Goal: Information Seeking & Learning: Learn about a topic

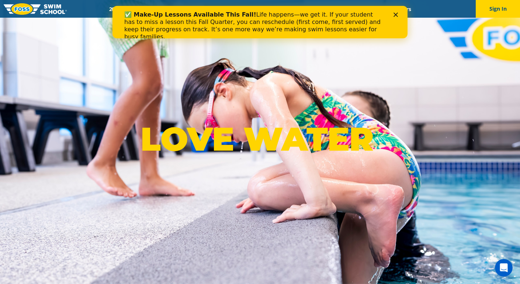
click at [398, 16] on div "Close" at bounding box center [396, 15] width 7 height 4
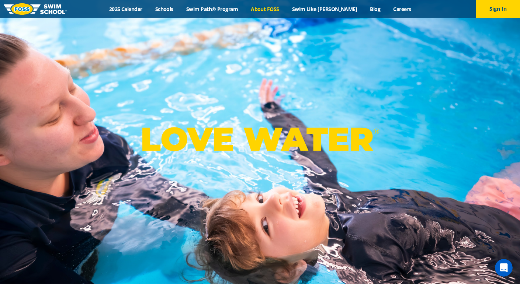
click at [273, 10] on link "About FOSS" at bounding box center [265, 9] width 41 height 7
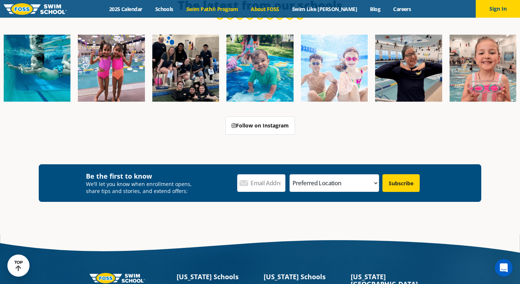
scroll to position [1800, 0]
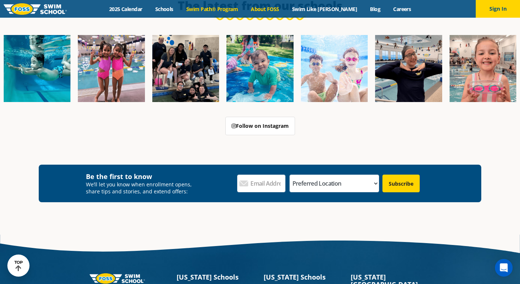
click at [229, 11] on link "Swim Path® Program" at bounding box center [212, 9] width 65 height 7
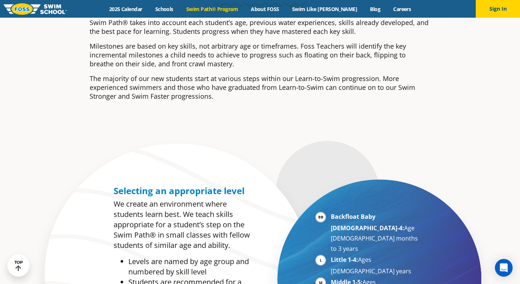
scroll to position [247, 0]
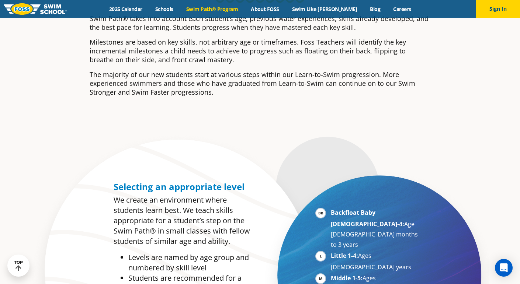
drag, startPoint x: 208, startPoint y: 44, endPoint x: 329, endPoint y: 60, distance: 121.2
click at [329, 60] on p "Milestones are based on key skills, not arbitrary age or timeframes. Foss Teach…" at bounding box center [260, 51] width 341 height 27
drag, startPoint x: 207, startPoint y: 73, endPoint x: 281, endPoint y: 97, distance: 77.7
click at [281, 97] on div "Swim Path® takes into account each student’s age, previous water experiences, s…" at bounding box center [260, 58] width 341 height 89
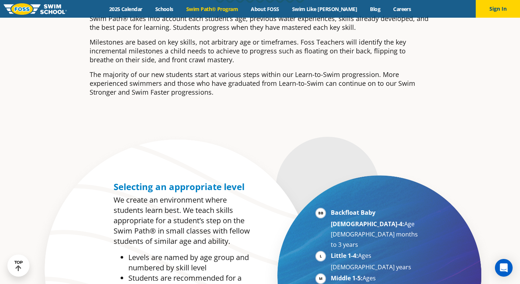
click at [281, 97] on div "Swim Path® takes into account each student’s age, previous water experiences, s…" at bounding box center [260, 58] width 341 height 89
drag, startPoint x: 258, startPoint y: 93, endPoint x: 190, endPoint y: 74, distance: 70.5
click at [190, 74] on p "The majority of our new students start at various steps within our Learn-to-Swi…" at bounding box center [260, 83] width 341 height 27
drag, startPoint x: 177, startPoint y: 73, endPoint x: 258, endPoint y: 91, distance: 82.5
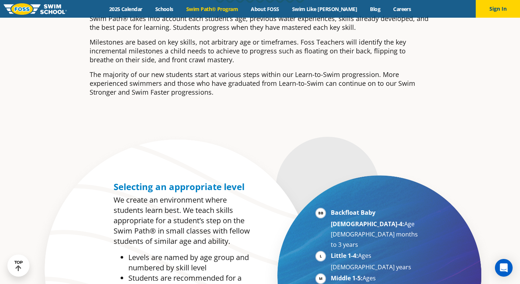
click at [258, 91] on p "The majority of our new students start at various steps within our Learn-to-Swi…" at bounding box center [260, 83] width 341 height 27
click at [259, 93] on p "The majority of our new students start at various steps within our Learn-to-Swi…" at bounding box center [260, 83] width 341 height 27
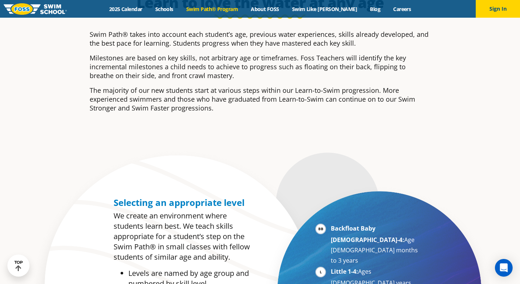
scroll to position [234, 0]
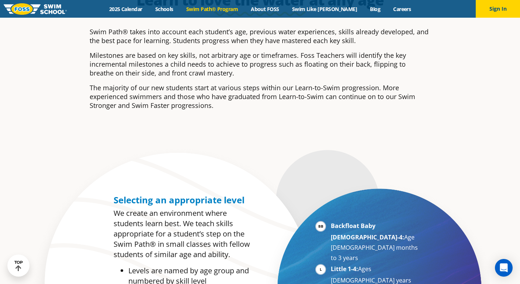
drag, startPoint x: 277, startPoint y: 32, endPoint x: 333, endPoint y: 107, distance: 93.7
click at [333, 107] on div "Swim Path® takes into account each student’s age, previous water experiences, s…" at bounding box center [260, 68] width 341 height 83
click at [333, 107] on p "The majority of our new students start at various steps within our Learn-to-Swi…" at bounding box center [260, 96] width 341 height 27
drag, startPoint x: 270, startPoint y: 107, endPoint x: 248, endPoint y: 33, distance: 76.9
click at [248, 33] on div "Swim Path® takes into account each student’s age, previous water experiences, s…" at bounding box center [260, 68] width 341 height 83
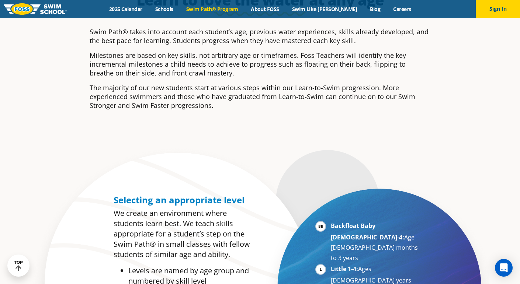
click at [248, 33] on p "Swim Path® takes into account each student’s age, previous water experiences, s…" at bounding box center [260, 36] width 341 height 18
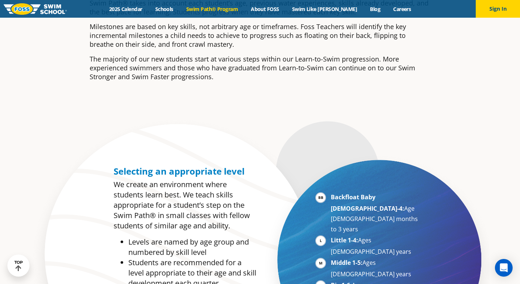
scroll to position [262, 0]
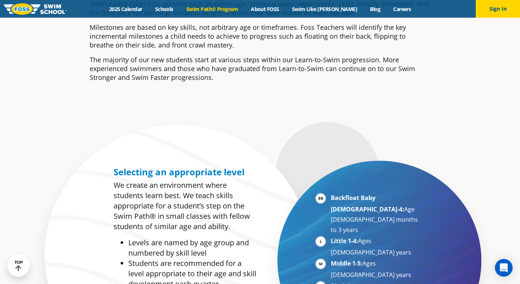
drag, startPoint x: 300, startPoint y: 28, endPoint x: 299, endPoint y: 42, distance: 14.0
click at [299, 42] on p "Milestones are based on key skills, not arbitrary age or timeframes. Foss Teach…" at bounding box center [260, 36] width 341 height 27
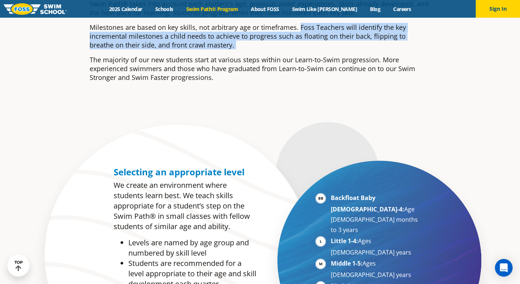
drag, startPoint x: 299, startPoint y: 42, endPoint x: 301, endPoint y: 28, distance: 14.1
click at [301, 28] on p "Milestones are based on key skills, not arbitrary age or timeframes. Foss Teach…" at bounding box center [260, 36] width 341 height 27
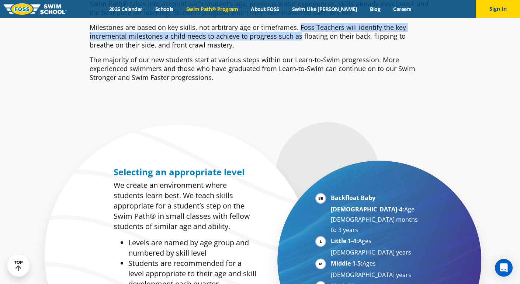
drag, startPoint x: 299, startPoint y: 29, endPoint x: 299, endPoint y: 38, distance: 9.6
click at [299, 38] on p "Milestones are based on key skills, not arbitrary age or timeframes. Foss Teach…" at bounding box center [260, 36] width 341 height 27
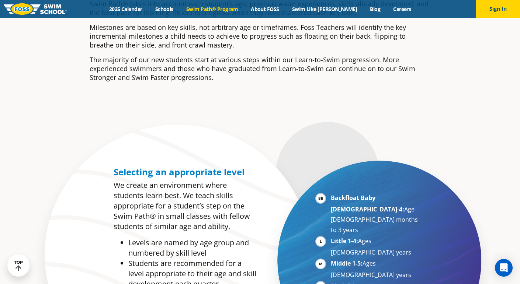
drag, startPoint x: 299, startPoint y: 45, endPoint x: 299, endPoint y: 28, distance: 17.3
click at [299, 28] on p "Milestones are based on key skills, not arbitrary age or timeframes. Foss Teach…" at bounding box center [260, 36] width 341 height 27
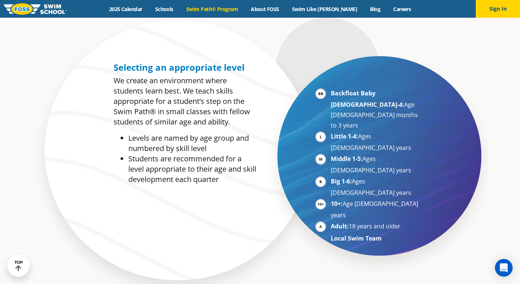
scroll to position [367, 0]
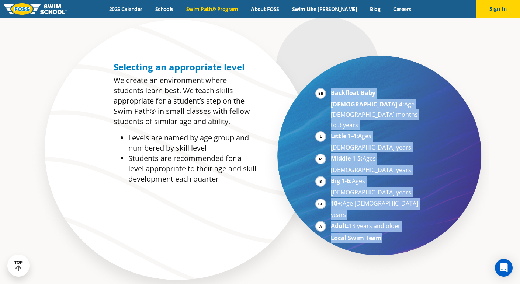
drag, startPoint x: 332, startPoint y: 93, endPoint x: 389, endPoint y: 183, distance: 107.1
click at [389, 183] on div "Backfloat Baby 1-4: Age 6 months to 3 years Little 1-4: Ages 3-5 years Middle 1…" at bounding box center [368, 169] width 106 height 162
drag, startPoint x: 386, startPoint y: 180, endPoint x: 330, endPoint y: 91, distance: 104.6
click at [330, 91] on div "Backfloat Baby 1-4: Age 6 months to 3 years Little 1-4: Ages 3-5 years Middle 1…" at bounding box center [368, 169] width 106 height 162
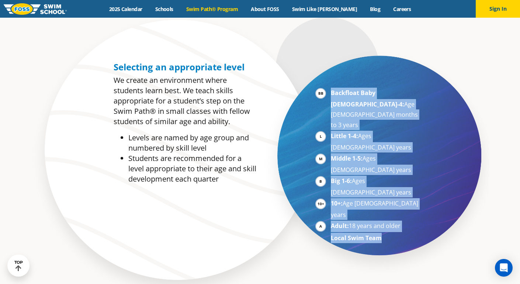
click at [330, 91] on ul "Backfloat Baby 1-4: Age 6 months to 3 years Little 1-4: Ages 3-5 years Middle 1…" at bounding box center [368, 166] width 106 height 156
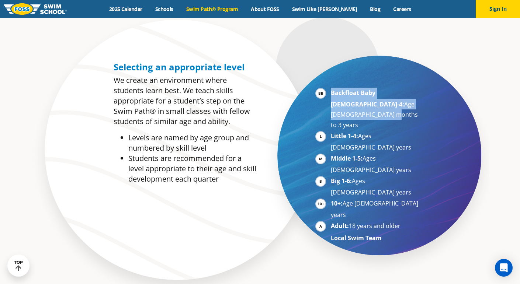
drag, startPoint x: 330, startPoint y: 91, endPoint x: 384, endPoint y: 107, distance: 55.6
click at [384, 107] on ul "Backfloat Baby 1-4: Age 6 months to 3 years Little 1-4: Ages 3-5 years Middle 1…" at bounding box center [368, 166] width 106 height 156
click at [384, 107] on li "Backfloat Baby 1-4: Age 6 months to 3 years" at bounding box center [376, 109] width 90 height 42
drag, startPoint x: 384, startPoint y: 107, endPoint x: 334, endPoint y: 91, distance: 51.7
click at [334, 91] on li "Backfloat Baby 1-4: Age 6 months to 3 years" at bounding box center [376, 109] width 90 height 42
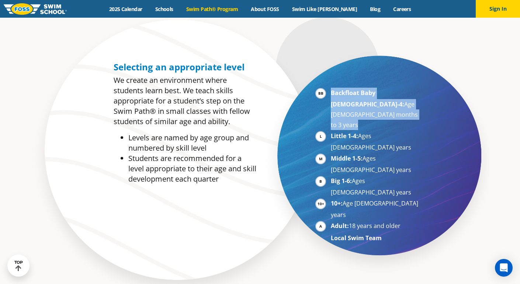
click at [334, 91] on strong "Backfloat Baby 1-4:" at bounding box center [367, 99] width 73 height 20
drag, startPoint x: 330, startPoint y: 92, endPoint x: 399, endPoint y: 107, distance: 70.4
click at [399, 107] on li "Backfloat Baby 1-4: Age 6 months to 3 years" at bounding box center [376, 109] width 90 height 42
drag, startPoint x: 402, startPoint y: 112, endPoint x: 330, endPoint y: 93, distance: 75.0
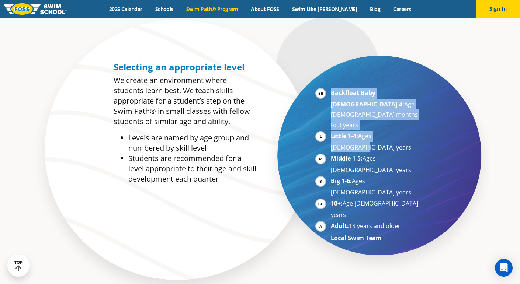
click at [330, 93] on ul "Backfloat Baby 1-4: Age 6 months to 3 years Little 1-4: Ages 3-5 years Middle 1…" at bounding box center [368, 166] width 106 height 156
click at [333, 93] on strong "Backfloat Baby 1-4:" at bounding box center [367, 99] width 73 height 20
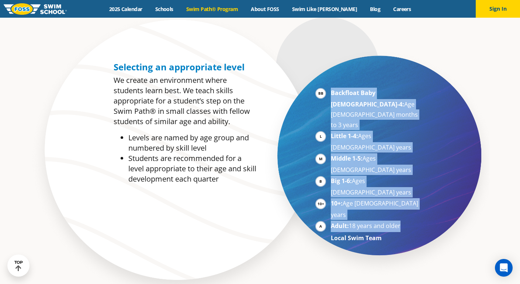
drag, startPoint x: 333, startPoint y: 93, endPoint x: 401, endPoint y: 167, distance: 101.3
click at [401, 167] on ul "Backfloat Baby 1-4: Age 6 months to 3 years Little 1-4: Ages 3-5 years Middle 1…" at bounding box center [368, 166] width 106 height 156
click at [401, 221] on li "Adult: 18 years and older" at bounding box center [376, 226] width 90 height 11
drag, startPoint x: 385, startPoint y: 174, endPoint x: 331, endPoint y: 94, distance: 96.9
click at [331, 94] on ul "Backfloat Baby 1-4: Age 6 months to 3 years Little 1-4: Ages 3-5 years Middle 1…" at bounding box center [368, 166] width 106 height 156
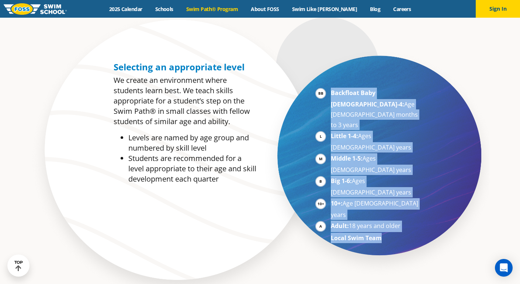
click at [331, 94] on strong "Backfloat Baby 1-4:" at bounding box center [367, 99] width 73 height 20
drag, startPoint x: 331, startPoint y: 94, endPoint x: 382, endPoint y: 175, distance: 95.8
click at [382, 175] on ul "Backfloat Baby 1-4: Age 6 months to 3 years Little 1-4: Ages 3-5 years Middle 1…" at bounding box center [368, 166] width 106 height 156
click at [382, 233] on li "Local Swim Team" at bounding box center [376, 238] width 90 height 10
drag, startPoint x: 382, startPoint y: 175, endPoint x: 332, endPoint y: 90, distance: 98.2
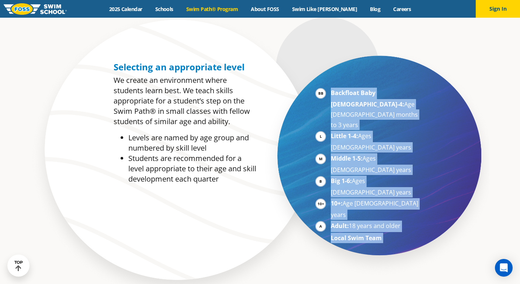
click at [332, 90] on ul "Backfloat Baby 1-4: Age 6 months to 3 years Little 1-4: Ages 3-5 years Middle 1…" at bounding box center [368, 166] width 106 height 156
click at [332, 90] on strong "Backfloat Baby 1-4:" at bounding box center [367, 99] width 73 height 20
drag, startPoint x: 332, startPoint y: 90, endPoint x: 375, endPoint y: 176, distance: 95.8
click at [375, 176] on ul "Backfloat Baby 1-4: Age 6 months to 3 years Little 1-4: Ages 3-5 years Middle 1…" at bounding box center [368, 166] width 106 height 156
click at [375, 234] on strong "Local Swim Team" at bounding box center [356, 238] width 51 height 8
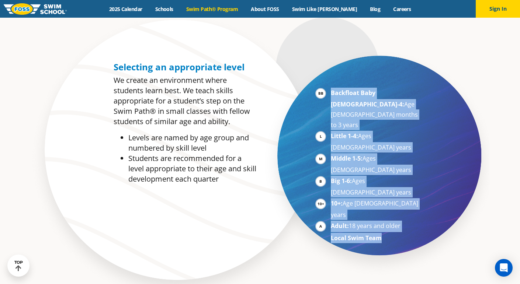
drag, startPoint x: 382, startPoint y: 174, endPoint x: 332, endPoint y: 94, distance: 94.4
click at [332, 94] on ul "Backfloat Baby 1-4: Age 6 months to 3 years Little 1-4: Ages 3-5 years Middle 1…" at bounding box center [368, 166] width 106 height 156
click at [332, 94] on strong "Backfloat Baby 1-4:" at bounding box center [367, 99] width 73 height 20
drag, startPoint x: 332, startPoint y: 94, endPoint x: 391, endPoint y: 177, distance: 101.6
click at [391, 177] on ul "Backfloat Baby 1-4: Age 6 months to 3 years Little 1-4: Ages 3-5 years Middle 1…" at bounding box center [368, 166] width 106 height 156
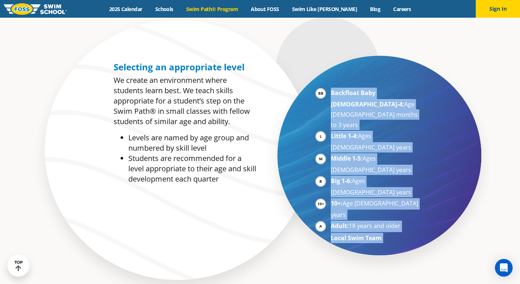
click at [391, 233] on li "Local Swim Team" at bounding box center [376, 238] width 90 height 10
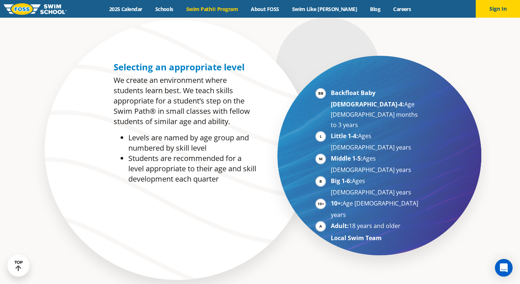
click at [285, 12] on div "Menu 2025 Calendar Schools Swim Path® Program About FOSS Swim Like Regan Blog C…" at bounding box center [260, 9] width 520 height 18
click at [283, 11] on link "About FOSS" at bounding box center [265, 9] width 41 height 7
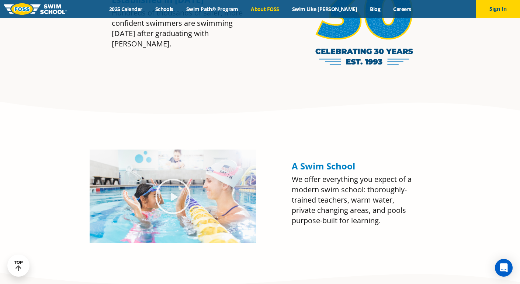
scroll to position [767, 0]
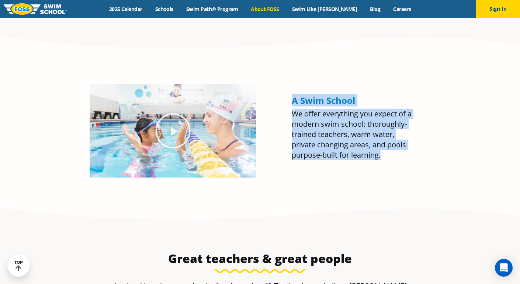
drag, startPoint x: 291, startPoint y: 103, endPoint x: 393, endPoint y: 166, distance: 119.2
click at [393, 166] on div "A Swim School We offer everything you expect of a modern swim school: thoroughl…" at bounding box center [354, 130] width 132 height 101
click at [385, 154] on p "We offer everything you expect of a modern swim school: thoroughly-trained teac…" at bounding box center [354, 135] width 125 height 52
drag, startPoint x: 381, startPoint y: 154, endPoint x: 294, endPoint y: 104, distance: 100.4
click at [294, 104] on div "A Swim School We offer everything you expect of a modern swim school: thoroughl…" at bounding box center [354, 128] width 125 height 65
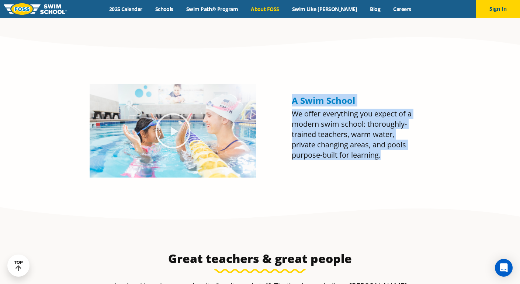
click at [294, 104] on span "A Swim School" at bounding box center [323, 100] width 63 height 12
drag, startPoint x: 294, startPoint y: 104, endPoint x: 411, endPoint y: 164, distance: 131.5
click at [411, 164] on div "A Swim School We offer everything you expect of a modern swim school: thoroughl…" at bounding box center [354, 131] width 125 height 71
drag, startPoint x: 384, startPoint y: 152, endPoint x: 289, endPoint y: 98, distance: 108.6
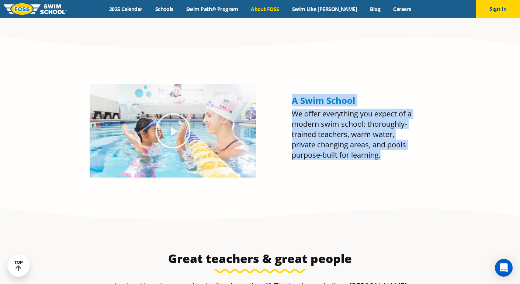
click at [289, 98] on div "A Swim School We offer everything you expect of a modern swim school: thoroughl…" at bounding box center [354, 130] width 132 height 101
drag, startPoint x: 289, startPoint y: 98, endPoint x: 391, endPoint y: 158, distance: 117.4
click at [391, 158] on div "A Swim School We offer everything you expect of a modern swim school: thoroughl…" at bounding box center [354, 130] width 132 height 101
click at [391, 159] on p "We offer everything you expect of a modern swim school: thoroughly-trained teac…" at bounding box center [354, 135] width 125 height 52
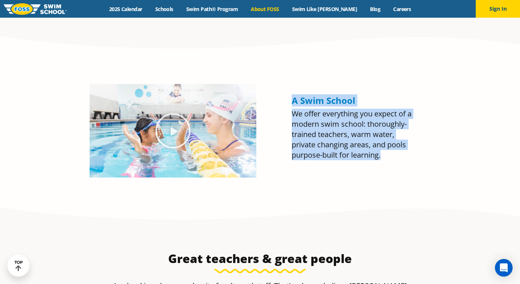
drag, startPoint x: 384, startPoint y: 156, endPoint x: 292, endPoint y: 102, distance: 106.4
click at [292, 102] on div "A Swim School We offer everything you expect of a modern swim school: thoroughl…" at bounding box center [354, 128] width 125 height 65
click at [292, 102] on span "A Swim School" at bounding box center [323, 100] width 63 height 12
drag, startPoint x: 294, startPoint y: 100, endPoint x: 389, endPoint y: 157, distance: 111.5
click at [389, 157] on div "A Swim School We offer everything you expect of a modern swim school: thoroughl…" at bounding box center [354, 128] width 125 height 65
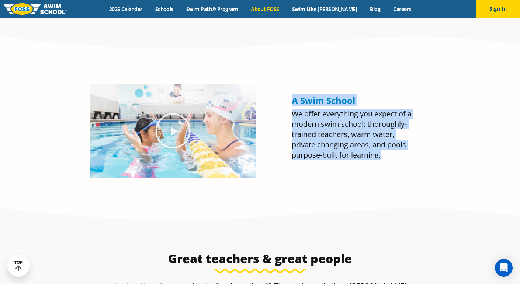
click at [389, 157] on p "We offer everything you expect of a modern swim school: thoroughly-trained teac…" at bounding box center [354, 135] width 125 height 52
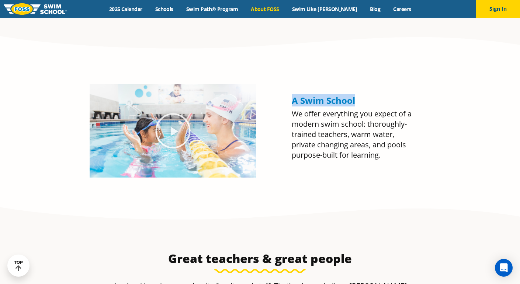
drag, startPoint x: 353, startPoint y: 98, endPoint x: 291, endPoint y: 100, distance: 62.3
click at [291, 100] on div "A Swim School We offer everything you expect of a modern swim school: thoroughl…" at bounding box center [354, 130] width 132 height 101
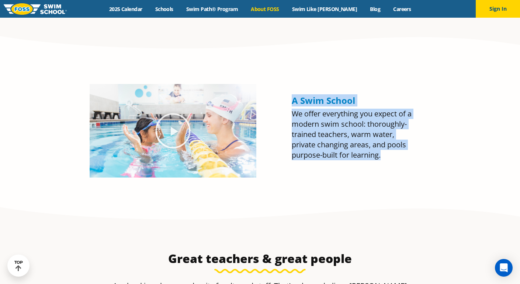
drag, startPoint x: 292, startPoint y: 100, endPoint x: 406, endPoint y: 164, distance: 130.8
click at [406, 164] on div "A Swim School We offer everything you expect of a modern swim school: thoroughl…" at bounding box center [354, 131] width 125 height 71
drag, startPoint x: 384, startPoint y: 156, endPoint x: 292, endPoint y: 98, distance: 108.4
click at [292, 98] on div "A Swim School We offer everything you expect of a modern swim school: thoroughl…" at bounding box center [354, 128] width 125 height 65
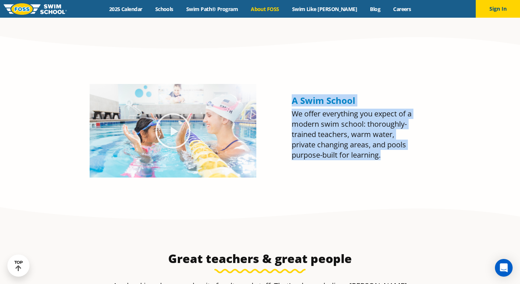
click at [292, 98] on span "A Swim School" at bounding box center [323, 100] width 63 height 12
drag, startPoint x: 292, startPoint y: 98, endPoint x: 387, endPoint y: 167, distance: 117.5
click at [387, 167] on div "A Swim School We offer everything you expect of a modern swim school: thoroughl…" at bounding box center [354, 130] width 132 height 101
drag, startPoint x: 387, startPoint y: 151, endPoint x: 289, endPoint y: 98, distance: 110.7
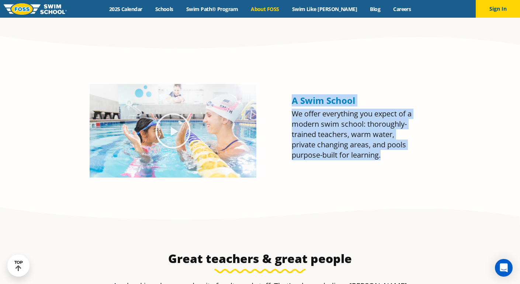
click at [289, 98] on div "A Swim School We offer everything you expect of a modern swim school: thoroughl…" at bounding box center [354, 130] width 132 height 101
drag, startPoint x: 289, startPoint y: 98, endPoint x: 395, endPoint y: 146, distance: 115.9
click at [395, 146] on div "A Swim School We offer everything you expect of a modern swim school: thoroughl…" at bounding box center [354, 130] width 132 height 101
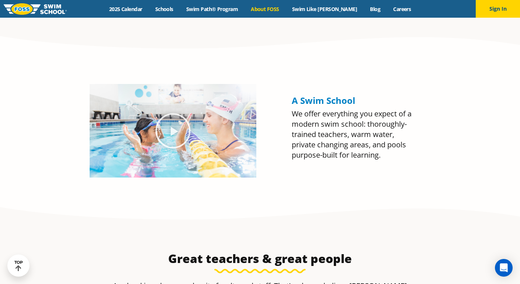
click at [395, 158] on p "We offer everything you expect of a modern swim school: thoroughly-trained teac…" at bounding box center [354, 135] width 125 height 52
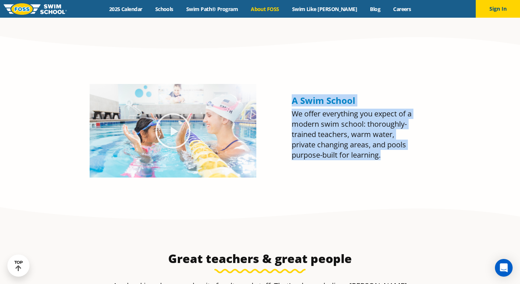
drag, startPoint x: 389, startPoint y: 159, endPoint x: 269, endPoint y: 103, distance: 132.8
click at [269, 103] on div "A Swim School We offer everything you expect of a modern swim school: thoroughl…" at bounding box center [347, 130] width 174 height 101
click at [297, 98] on span "A Swim School" at bounding box center [323, 100] width 63 height 12
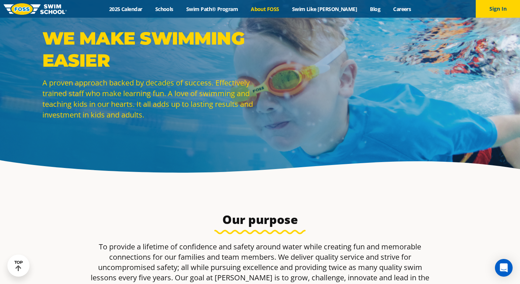
scroll to position [0, 0]
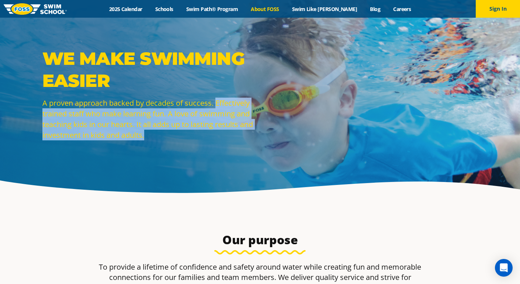
drag, startPoint x: 218, startPoint y: 105, endPoint x: 219, endPoint y: 135, distance: 29.9
click at [219, 135] on p "A proven approach backed by decades of success. Effectively trained staff who m…" at bounding box center [149, 119] width 214 height 43
drag, startPoint x: 219, startPoint y: 135, endPoint x: 217, endPoint y: 103, distance: 31.8
click at [217, 103] on p "A proven approach backed by decades of success. Effectively trained staff who m…" at bounding box center [149, 119] width 214 height 43
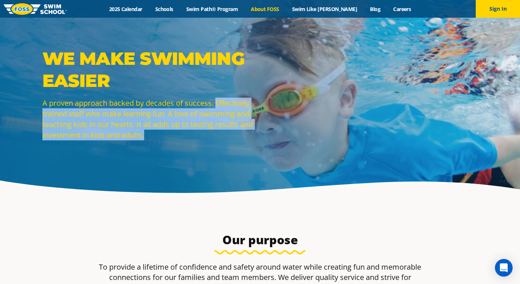
click at [217, 103] on p "A proven approach backed by decades of success. Effectively trained staff who m…" at bounding box center [149, 119] width 214 height 43
drag, startPoint x: 217, startPoint y: 103, endPoint x: 212, endPoint y: 143, distance: 40.1
click at [212, 143] on div "WE MAKE SWIMMING EASIER A proven approach backed by decades of success. Effecti…" at bounding box center [149, 100] width 221 height 104
drag, startPoint x: 211, startPoint y: 136, endPoint x: 216, endPoint y: 105, distance: 31.5
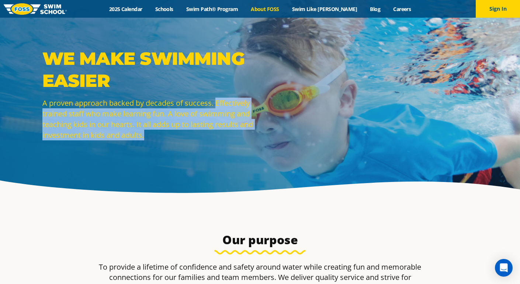
click at [216, 105] on p "A proven approach backed by decades of success. Effectively trained staff who m…" at bounding box center [149, 119] width 214 height 43
click at [217, 105] on p "A proven approach backed by decades of success. Effectively trained staff who m…" at bounding box center [149, 119] width 214 height 43
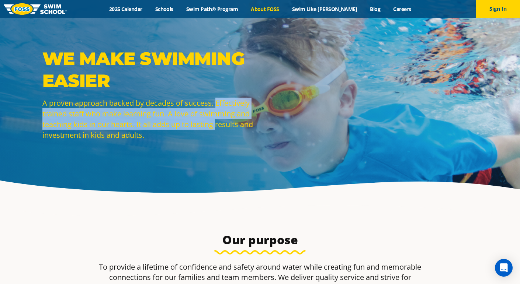
drag, startPoint x: 217, startPoint y: 103, endPoint x: 217, endPoint y: 130, distance: 26.9
click at [217, 130] on p "A proven approach backed by decades of success. Effectively trained staff who m…" at bounding box center [149, 119] width 214 height 43
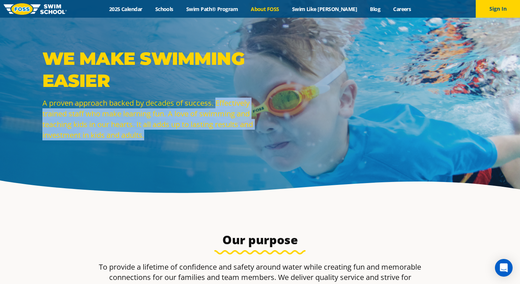
click at [217, 130] on p "A proven approach backed by decades of success. Effectively trained staff who m…" at bounding box center [149, 119] width 214 height 43
drag, startPoint x: 217, startPoint y: 130, endPoint x: 216, endPoint y: 97, distance: 32.8
click at [216, 98] on p "A proven approach backed by decades of success. Effectively trained staff who m…" at bounding box center [149, 119] width 214 height 43
click at [216, 101] on p "A proven approach backed by decades of success. Effectively trained staff who m…" at bounding box center [149, 119] width 214 height 43
drag, startPoint x: 216, startPoint y: 101, endPoint x: 216, endPoint y: 133, distance: 32.5
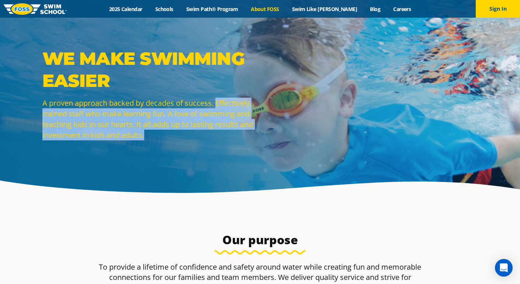
click at [216, 133] on p "A proven approach backed by decades of success. Effectively trained staff who m…" at bounding box center [149, 119] width 214 height 43
drag, startPoint x: 216, startPoint y: 133, endPoint x: 219, endPoint y: 105, distance: 27.8
click at [219, 105] on p "A proven approach backed by decades of success. Effectively trained staff who m…" at bounding box center [149, 119] width 214 height 43
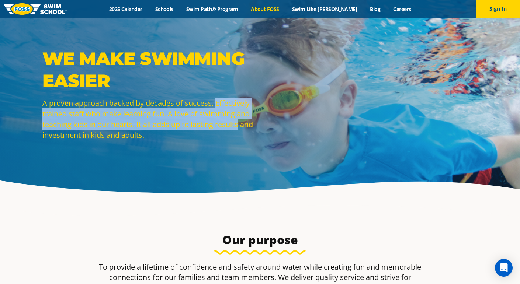
drag, startPoint x: 219, startPoint y: 106, endPoint x: 218, endPoint y: 134, distance: 28.4
click at [218, 134] on p "A proven approach backed by decades of success. Effectively trained staff who m…" at bounding box center [149, 119] width 214 height 43
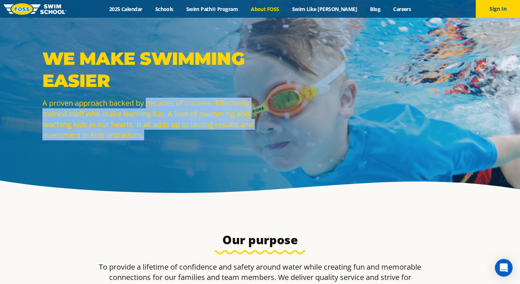
drag, startPoint x: 218, startPoint y: 134, endPoint x: 187, endPoint y: 108, distance: 40.8
click at [181, 107] on p "A proven approach backed by decades of success. Effectively trained staff who m…" at bounding box center [149, 119] width 214 height 43
click at [175, 136] on p "A proven approach backed by decades of success. Effectively trained staff who m…" at bounding box center [149, 119] width 214 height 43
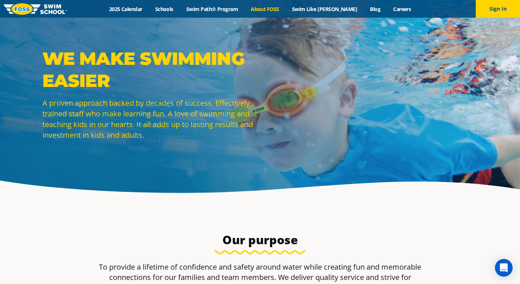
drag, startPoint x: 149, startPoint y: 101, endPoint x: 199, endPoint y: 141, distance: 64.1
click at [199, 141] on div "WE MAKE SWIMMING EASIER A proven approach backed by decades of success. Effecti…" at bounding box center [149, 100] width 221 height 104
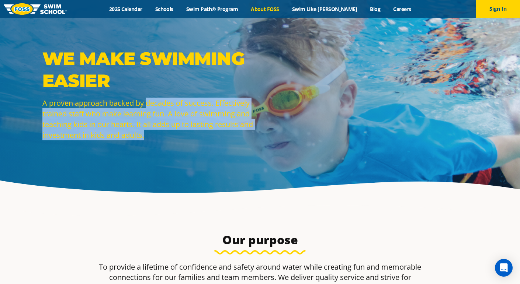
drag, startPoint x: 165, startPoint y: 137, endPoint x: 149, endPoint y: 105, distance: 36.0
click at [149, 105] on p "A proven approach backed by decades of success. Effectively trained staff who m…" at bounding box center [149, 119] width 214 height 43
drag, startPoint x: 149, startPoint y: 105, endPoint x: 183, endPoint y: 137, distance: 46.7
click at [183, 137] on p "A proven approach backed by decades of success. Effectively trained staff who m…" at bounding box center [149, 119] width 214 height 43
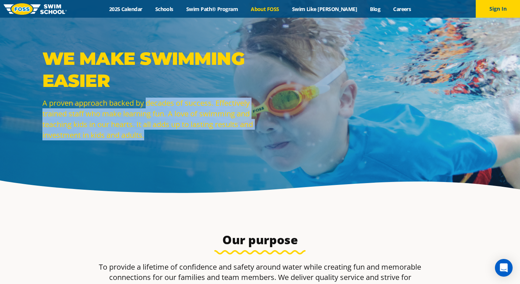
click at [183, 137] on p "A proven approach backed by decades of success. Effectively trained staff who m…" at bounding box center [149, 119] width 214 height 43
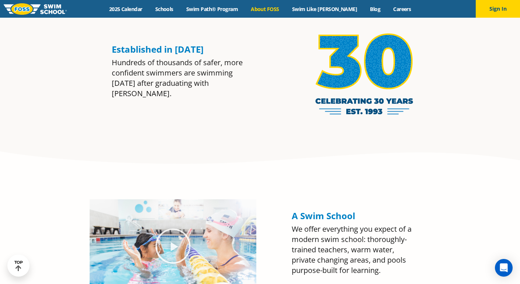
scroll to position [693, 0]
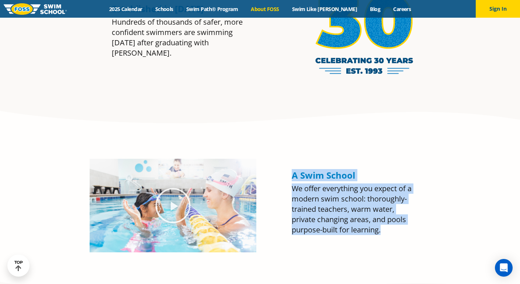
drag, startPoint x: 291, startPoint y: 174, endPoint x: 389, endPoint y: 237, distance: 116.9
click at [389, 237] on div "A Swim School We offer everything you expect of a modern swim school: thoroughl…" at bounding box center [354, 205] width 132 height 101
click at [389, 237] on div "A Swim School We offer everything you expect of a modern swim school: thoroughl…" at bounding box center [354, 205] width 125 height 71
drag, startPoint x: 384, startPoint y: 230, endPoint x: 293, endPoint y: 174, distance: 107.5
click at [293, 174] on div "A Swim School We offer everything you expect of a modern swim school: thoroughl…" at bounding box center [354, 202] width 125 height 65
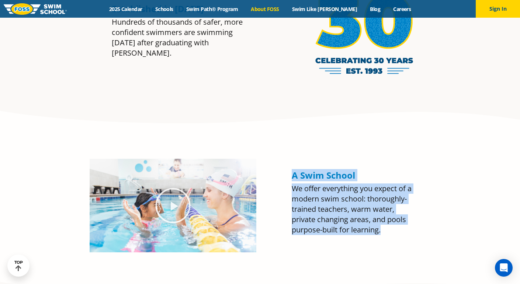
click at [293, 174] on span "A Swim School" at bounding box center [323, 175] width 63 height 12
drag, startPoint x: 293, startPoint y: 174, endPoint x: 369, endPoint y: 220, distance: 89.2
click at [369, 220] on div "A Swim School We offer everything you expect of a modern swim school: thoroughl…" at bounding box center [354, 202] width 125 height 65
click at [369, 220] on p "We offer everything you expect of a modern swim school: thoroughly-trained teac…" at bounding box center [354, 210] width 125 height 52
drag, startPoint x: 388, startPoint y: 230, endPoint x: 309, endPoint y: 170, distance: 100.0
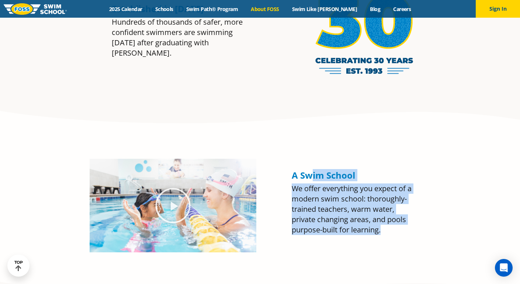
click at [309, 170] on div "A Swim School We offer everything you expect of a modern swim school: thoroughl…" at bounding box center [354, 202] width 125 height 65
click at [309, 170] on span "A Swim School" at bounding box center [323, 175] width 63 height 12
drag, startPoint x: 294, startPoint y: 176, endPoint x: 393, endPoint y: 228, distance: 111.8
click at [393, 228] on div "A Swim School We offer everything you expect of a modern swim school: thoroughl…" at bounding box center [354, 202] width 125 height 65
click at [393, 229] on p "We offer everything you expect of a modern swim school: thoroughly-trained teac…" at bounding box center [354, 210] width 125 height 52
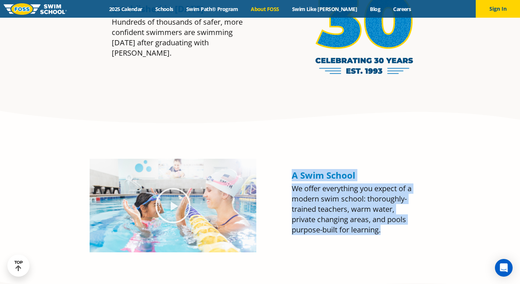
click at [409, 234] on p "We offer everything you expect of a modern swim school: thoroughly-trained teac…" at bounding box center [354, 210] width 125 height 52
drag, startPoint x: 378, startPoint y: 231, endPoint x: 293, endPoint y: 180, distance: 99.5
click at [293, 180] on div "A Swim School We offer everything you expect of a modern swim school: thoroughl…" at bounding box center [354, 202] width 125 height 65
click at [293, 180] on span "A Swim School" at bounding box center [323, 175] width 63 height 12
drag, startPoint x: 293, startPoint y: 180, endPoint x: 376, endPoint y: 234, distance: 99.4
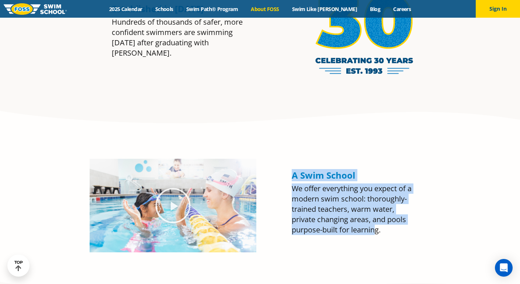
click at [376, 234] on div "A Swim School We offer everything you expect of a modern swim school: thoroughl…" at bounding box center [354, 202] width 125 height 65
click at [376, 234] on p "We offer everything you expect of a modern swim school: thoroughly-trained teac…" at bounding box center [354, 210] width 125 height 52
drag, startPoint x: 384, startPoint y: 235, endPoint x: 295, endPoint y: 184, distance: 103.2
click at [295, 184] on p "We offer everything you expect of a modern swim school: thoroughly-trained teac…" at bounding box center [354, 210] width 125 height 52
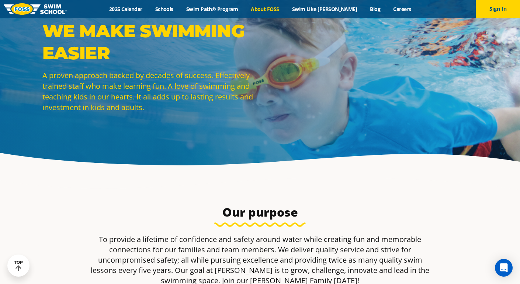
scroll to position [0, 0]
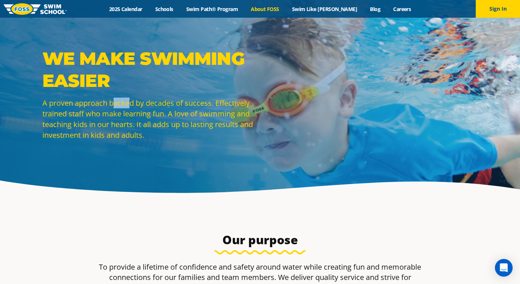
drag, startPoint x: 112, startPoint y: 102, endPoint x: 131, endPoint y: 104, distance: 18.6
click at [131, 104] on p "A proven approach backed by decades of success. Effectively trained staff who m…" at bounding box center [149, 119] width 214 height 43
click at [129, 105] on p "A proven approach backed by decades of success. Effectively trained staff who m…" at bounding box center [149, 119] width 214 height 43
click at [107, 102] on p "A proven approach backed by decades of success. Effectively trained staff who m…" at bounding box center [149, 119] width 214 height 43
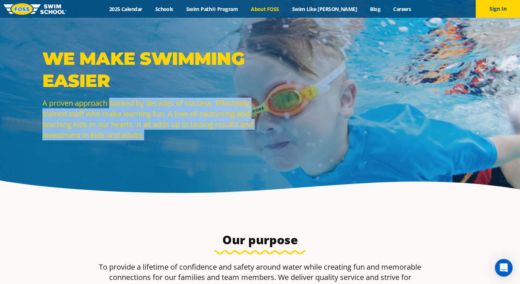
drag, startPoint x: 109, startPoint y: 103, endPoint x: 168, endPoint y: 132, distance: 66.1
click at [168, 132] on p "A proven approach backed by decades of success. Effectively trained staff who m…" at bounding box center [149, 119] width 214 height 43
drag, startPoint x: 168, startPoint y: 132, endPoint x: 139, endPoint y: 101, distance: 42.8
click at [139, 101] on p "A proven approach backed by decades of success. Effectively trained staff who m…" at bounding box center [149, 119] width 214 height 43
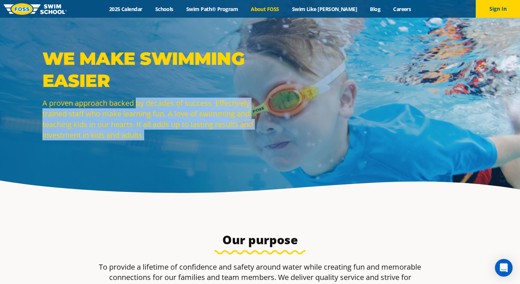
click at [139, 101] on p "A proven approach backed by decades of success. Effectively trained staff who m…" at bounding box center [149, 119] width 214 height 43
drag, startPoint x: 137, startPoint y: 103, endPoint x: 152, endPoint y: 138, distance: 38.7
click at [152, 138] on p "A proven approach backed by decades of success. Effectively trained staff who m…" at bounding box center [149, 119] width 214 height 43
drag, startPoint x: 147, startPoint y: 137, endPoint x: 138, endPoint y: 103, distance: 34.8
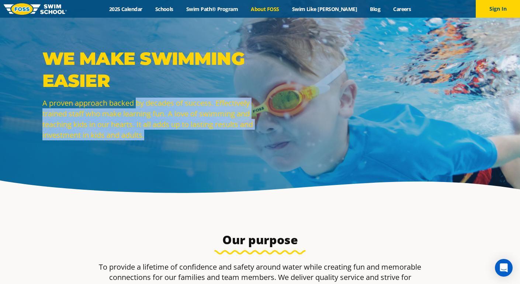
click at [138, 103] on p "A proven approach backed by decades of success. Effectively trained staff who m…" at bounding box center [149, 119] width 214 height 43
drag, startPoint x: 138, startPoint y: 103, endPoint x: 155, endPoint y: 136, distance: 37.1
click at [155, 136] on p "A proven approach backed by decades of success. Effectively trained staff who m…" at bounding box center [149, 119] width 214 height 43
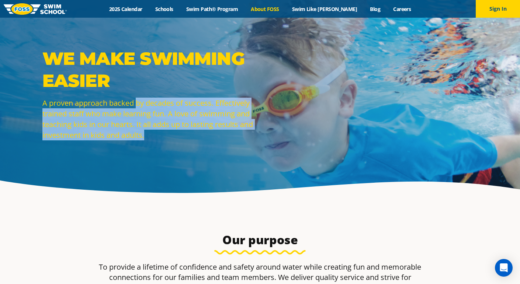
drag, startPoint x: 154, startPoint y: 136, endPoint x: 138, endPoint y: 105, distance: 35.5
click at [138, 105] on p "A proven approach backed by decades of success. Effectively trained staff who m…" at bounding box center [149, 119] width 214 height 43
drag, startPoint x: 138, startPoint y: 105, endPoint x: 143, endPoint y: 133, distance: 29.0
click at [143, 133] on p "A proven approach backed by decades of success. Effectively trained staff who m…" at bounding box center [149, 119] width 214 height 43
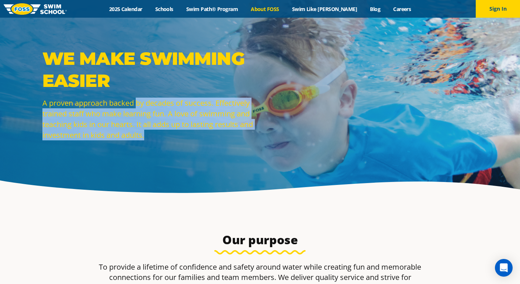
click at [143, 133] on p "A proven approach backed by decades of success. Effectively trained staff who m…" at bounding box center [149, 119] width 214 height 43
drag, startPoint x: 144, startPoint y: 134, endPoint x: 137, endPoint y: 105, distance: 29.2
click at [137, 105] on p "A proven approach backed by decades of success. Effectively trained staff who m…" at bounding box center [149, 119] width 214 height 43
drag, startPoint x: 137, startPoint y: 105, endPoint x: 145, endPoint y: 137, distance: 32.8
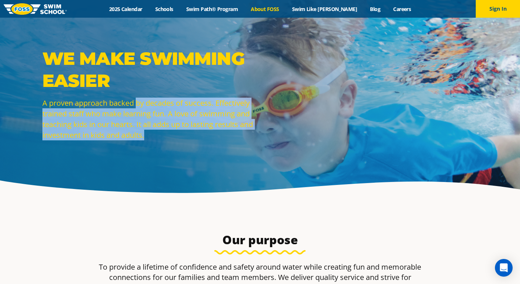
click at [145, 137] on p "A proven approach backed by decades of success. Effectively trained staff who m…" at bounding box center [149, 119] width 214 height 43
drag, startPoint x: 145, startPoint y: 137, endPoint x: 147, endPoint y: 102, distance: 35.1
click at [147, 102] on p "A proven approach backed by decades of success. Effectively trained staff who m…" at bounding box center [149, 119] width 214 height 43
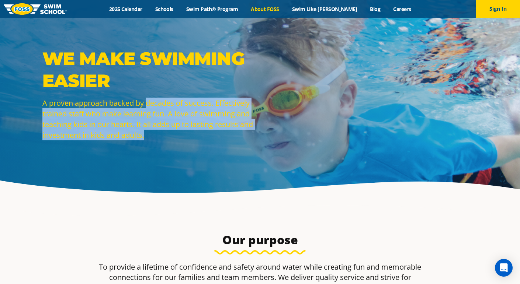
drag, startPoint x: 147, startPoint y: 102, endPoint x: 155, endPoint y: 134, distance: 33.1
click at [155, 134] on p "A proven approach backed by decades of success. Effectively trained staff who m…" at bounding box center [149, 119] width 214 height 43
drag, startPoint x: 155, startPoint y: 134, endPoint x: 149, endPoint y: 104, distance: 30.7
click at [149, 104] on p "A proven approach backed by decades of success. Effectively trained staff who m…" at bounding box center [149, 119] width 214 height 43
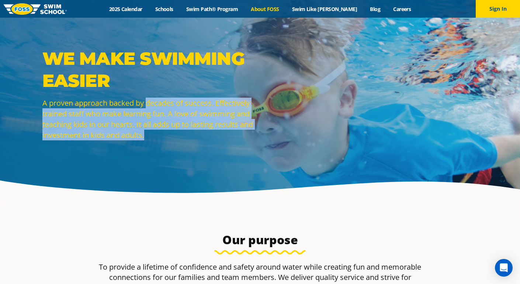
click at [149, 104] on p "A proven approach backed by decades of success. Effectively trained staff who m…" at bounding box center [149, 119] width 214 height 43
drag, startPoint x: 146, startPoint y: 103, endPoint x: 189, endPoint y: 135, distance: 53.9
click at [189, 135] on p "A proven approach backed by decades of success. Effectively trained staff who m…" at bounding box center [149, 119] width 214 height 43
drag, startPoint x: 181, startPoint y: 134, endPoint x: 148, endPoint y: 103, distance: 44.9
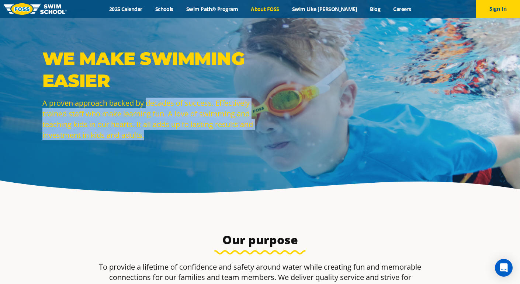
click at [148, 103] on p "A proven approach backed by decades of success. Effectively trained staff who m…" at bounding box center [149, 119] width 214 height 43
drag, startPoint x: 148, startPoint y: 103, endPoint x: 188, endPoint y: 133, distance: 49.5
click at [188, 133] on p "A proven approach backed by decades of success. Effectively trained staff who m…" at bounding box center [149, 119] width 214 height 43
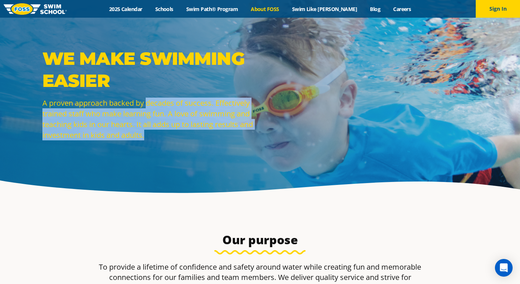
drag, startPoint x: 148, startPoint y: 132, endPoint x: 148, endPoint y: 104, distance: 28.4
click at [148, 104] on p "A proven approach backed by decades of success. Effectively trained staff who m…" at bounding box center [149, 119] width 214 height 43
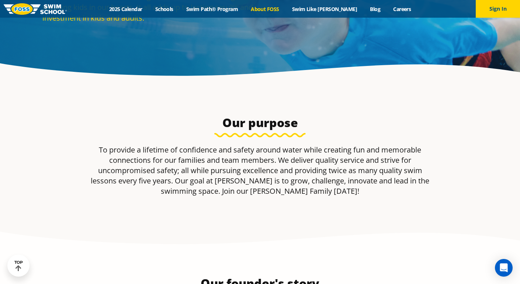
scroll to position [218, 0]
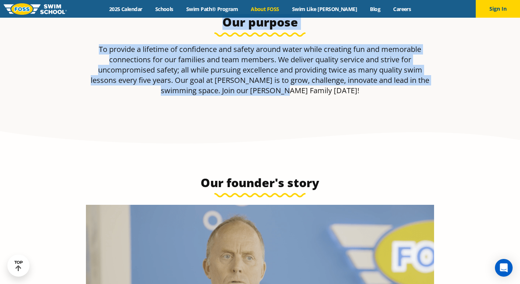
drag, startPoint x: 225, startPoint y: 24, endPoint x: 323, endPoint y: 96, distance: 121.3
click at [323, 96] on div "Our purpose To provide a lifetime of confidence and safety around water while c…" at bounding box center [260, 58] width 356 height 94
click at [323, 96] on div "To provide a lifetime of confidence and safety around water while creating fun …" at bounding box center [260, 73] width 348 height 58
click at [315, 90] on p "To provide a lifetime of confidence and safety around water while creating fun …" at bounding box center [260, 70] width 348 height 52
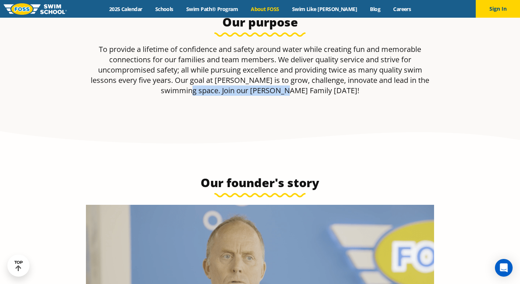
drag, startPoint x: 324, startPoint y: 90, endPoint x: 225, endPoint y: 91, distance: 98.8
click at [225, 91] on p "To provide a lifetime of confidence and safety around water while creating fun …" at bounding box center [260, 70] width 348 height 52
drag, startPoint x: 225, startPoint y: 91, endPoint x: 319, endPoint y: 93, distance: 93.3
click at [319, 93] on p "To provide a lifetime of confidence and safety around water while creating fun …" at bounding box center [260, 70] width 348 height 52
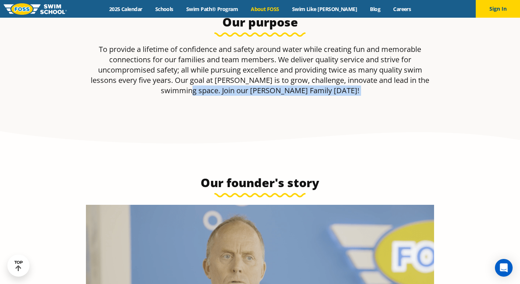
click at [319, 93] on p "To provide a lifetime of confidence and safety around water while creating fun …" at bounding box center [260, 70] width 348 height 52
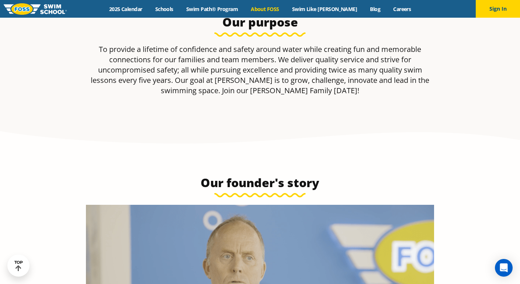
click at [334, 13] on div "Menu 2025 Calendar Schools Swim Path® Program About FOSS Swim Like Regan Blog C…" at bounding box center [260, 9] width 520 height 18
click at [334, 8] on link "Swim Like [PERSON_NAME]" at bounding box center [324, 9] width 78 height 7
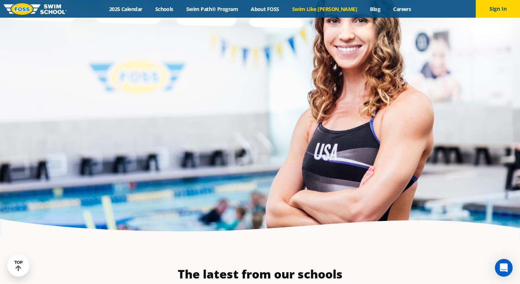
scroll to position [1852, 0]
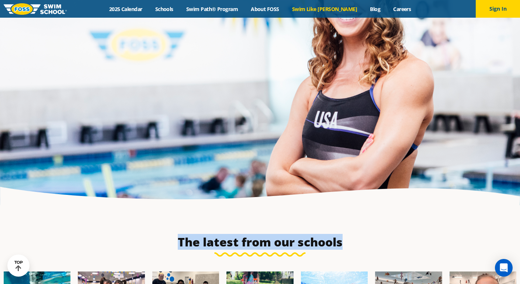
drag, startPoint x: 344, startPoint y: 213, endPoint x: 179, endPoint y: 201, distance: 166.0
click at [179, 235] on h3 "The latest from our schools" at bounding box center [260, 242] width 520 height 15
drag, startPoint x: 179, startPoint y: 201, endPoint x: 350, endPoint y: 219, distance: 172.5
click at [350, 235] on div "The latest from our schools" at bounding box center [260, 246] width 520 height 22
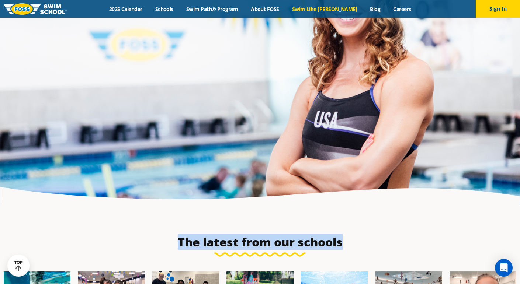
click at [350, 235] on div "The latest from our schools" at bounding box center [260, 246] width 520 height 22
drag, startPoint x: 301, startPoint y: 221, endPoint x: 201, endPoint y: 208, distance: 100.8
click at [201, 235] on div "The latest from our schools" at bounding box center [260, 246] width 520 height 22
click at [201, 235] on h3 "The latest from our schools" at bounding box center [260, 242] width 520 height 15
drag, startPoint x: 176, startPoint y: 204, endPoint x: 340, endPoint y: 207, distance: 164.9
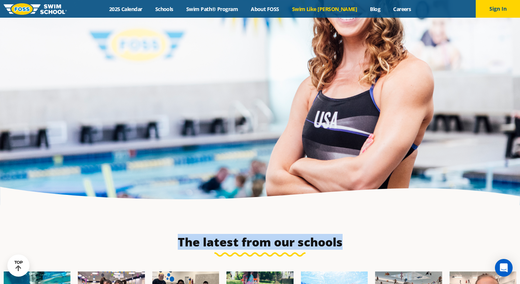
click at [340, 235] on h3 "The latest from our schools" at bounding box center [260, 242] width 520 height 15
drag, startPoint x: 340, startPoint y: 207, endPoint x: 170, endPoint y: 208, distance: 170.0
click at [170, 235] on h3 "The latest from our schools" at bounding box center [260, 242] width 520 height 15
click at [171, 235] on h3 "The latest from our schools" at bounding box center [260, 242] width 520 height 15
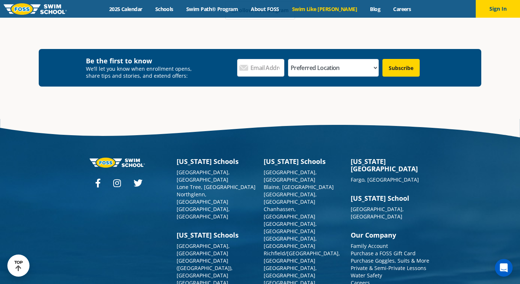
scroll to position [2223, 0]
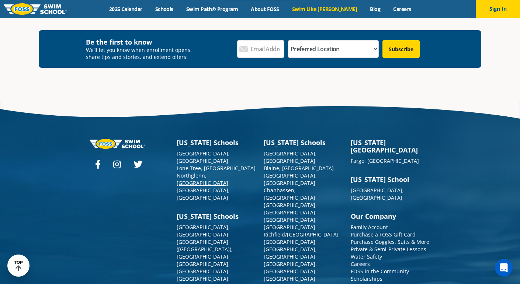
click at [205, 172] on link "Northglenn, [GEOGRAPHIC_DATA]" at bounding box center [203, 179] width 52 height 14
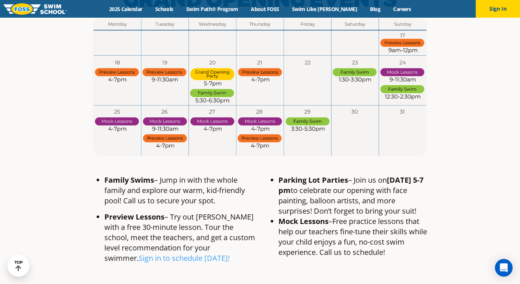
scroll to position [496, 0]
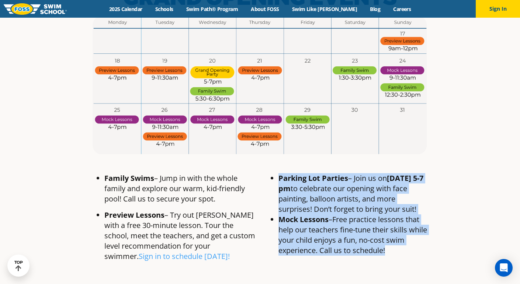
drag, startPoint x: 280, startPoint y: 148, endPoint x: 386, endPoint y: 225, distance: 131.1
click at [386, 225] on ul "Parking Lot Parties – Join us on [DATE] 5-7 pm to celebrate our opening with fa…" at bounding box center [347, 219] width 167 height 93
click at [386, 225] on li "Mock Lessons –Free practice lessons that help our teachers fine-tune their skil…" at bounding box center [354, 235] width 152 height 41
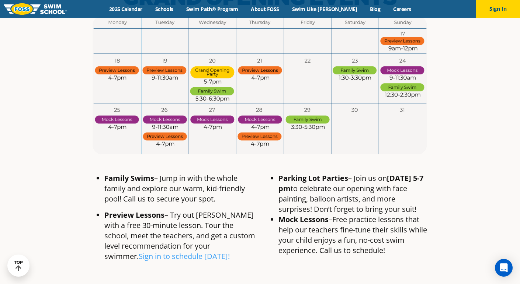
drag, startPoint x: 388, startPoint y: 224, endPoint x: 125, endPoint y: 151, distance: 273.1
click at [125, 170] on div "Family Swims – Jump in with the whole family and explore our warm, kid-friendly…" at bounding box center [260, 223] width 348 height 106
click at [125, 173] on span "Family Swims" at bounding box center [129, 178] width 50 height 10
click at [104, 173] on li "Family Swims – Jump in with the whole family and explore our warm, kid-friendly…" at bounding box center [180, 188] width 152 height 31
drag, startPoint x: 103, startPoint y: 148, endPoint x: 219, endPoint y: 169, distance: 118.1
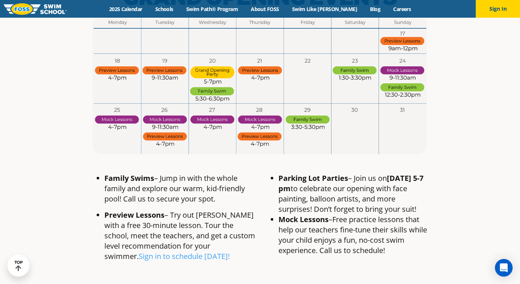
click at [219, 173] on ul "Family Swims – Jump in with the whole family and explore our warm, kid-friendly…" at bounding box center [173, 217] width 167 height 89
click at [219, 173] on p "Family Swims – Jump in with the whole family and explore our warm, kid-friendly…" at bounding box center [180, 188] width 152 height 31
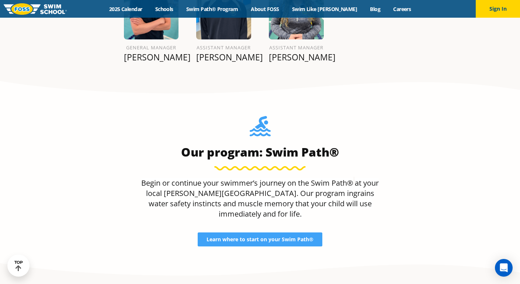
scroll to position [1193, 0]
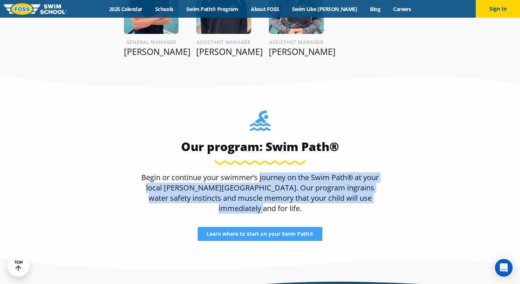
drag, startPoint x: 261, startPoint y: 139, endPoint x: 388, endPoint y: 165, distance: 129.5
click at [388, 165] on div "Our program: Swim Path® Begin or continue your swimmer’s journey on the Swim Pa…" at bounding box center [260, 176] width 356 height 131
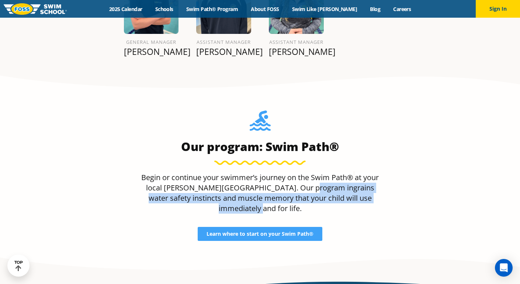
drag, startPoint x: 380, startPoint y: 162, endPoint x: 287, endPoint y: 143, distance: 95.0
click at [288, 173] on p "Begin or continue your swimmer’s journey on the Swim Path® at your local [PERSO…" at bounding box center [260, 193] width 245 height 41
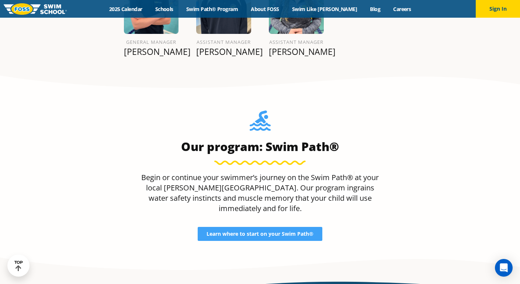
click at [287, 173] on span "Begin or continue your swimmer’s journey on the Swim Path®" at bounding box center [247, 178] width 212 height 10
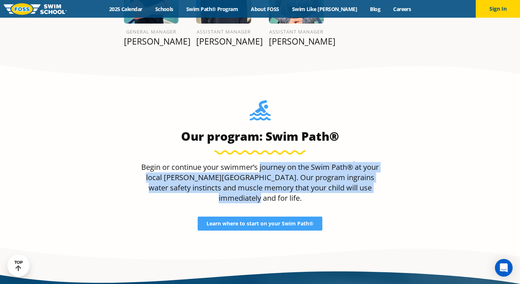
drag, startPoint x: 377, startPoint y: 159, endPoint x: 260, endPoint y: 136, distance: 119.6
click at [260, 162] on p "Begin or continue your swimmer’s journey on the Swim Path® at your local [PERSO…" at bounding box center [260, 182] width 245 height 41
click at [260, 162] on span "Begin or continue your swimmer’s journey on the Swim Path®" at bounding box center [247, 167] width 212 height 10
drag, startPoint x: 260, startPoint y: 136, endPoint x: 389, endPoint y: 155, distance: 130.5
click at [389, 155] on div "Our program: Swim Path® Begin or continue your swimmer’s journey on the Swim Pa…" at bounding box center [260, 165] width 356 height 131
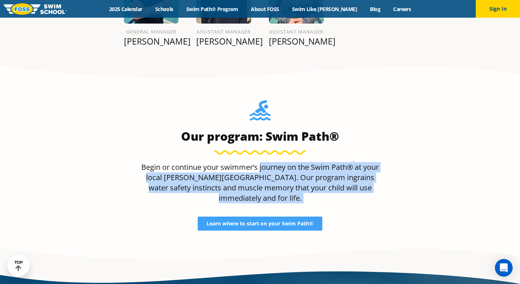
click at [389, 155] on div "Our program: Swim Path® Begin or continue your swimmer’s journey on the Swim Pa…" at bounding box center [260, 165] width 356 height 131
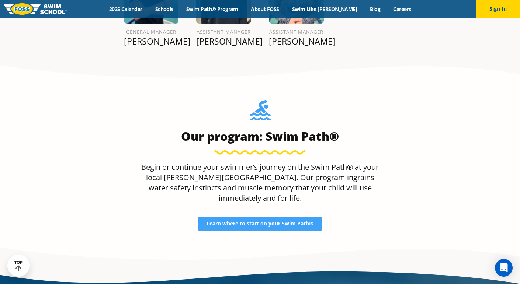
scroll to position [1173, 0]
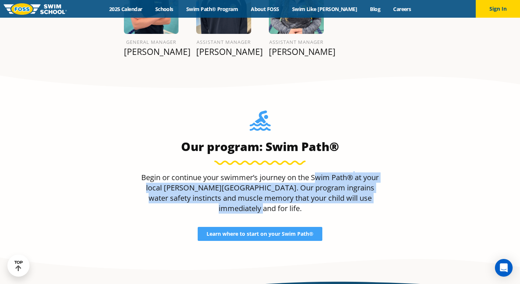
drag, startPoint x: 314, startPoint y: 137, endPoint x: 383, endPoint y: 155, distance: 71.6
click at [383, 155] on div "Our program: Swim Path® Begin or continue your swimmer’s journey on the Swim Pa…" at bounding box center [260, 176] width 356 height 131
drag, startPoint x: 377, startPoint y: 157, endPoint x: 313, endPoint y: 135, distance: 68.1
click at [313, 173] on p "Begin or continue your swimmer’s journey on the Swim Path® at your local [PERSO…" at bounding box center [260, 193] width 245 height 41
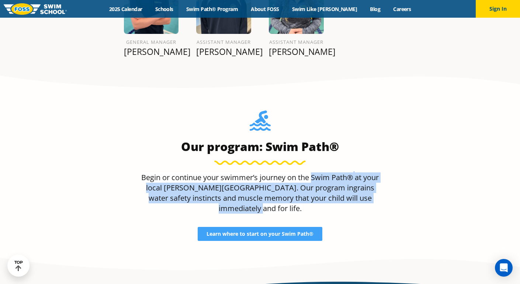
click at [313, 173] on span "Begin or continue your swimmer’s journey on the Swim Path®" at bounding box center [247, 178] width 212 height 10
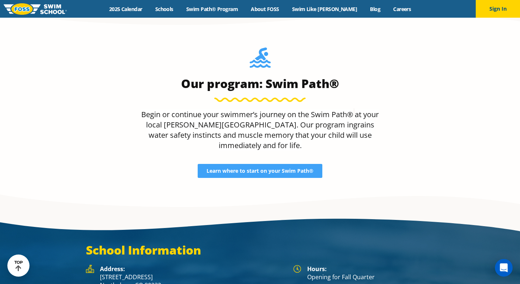
scroll to position [1341, 0]
